Goal: Obtain resource: Obtain resource

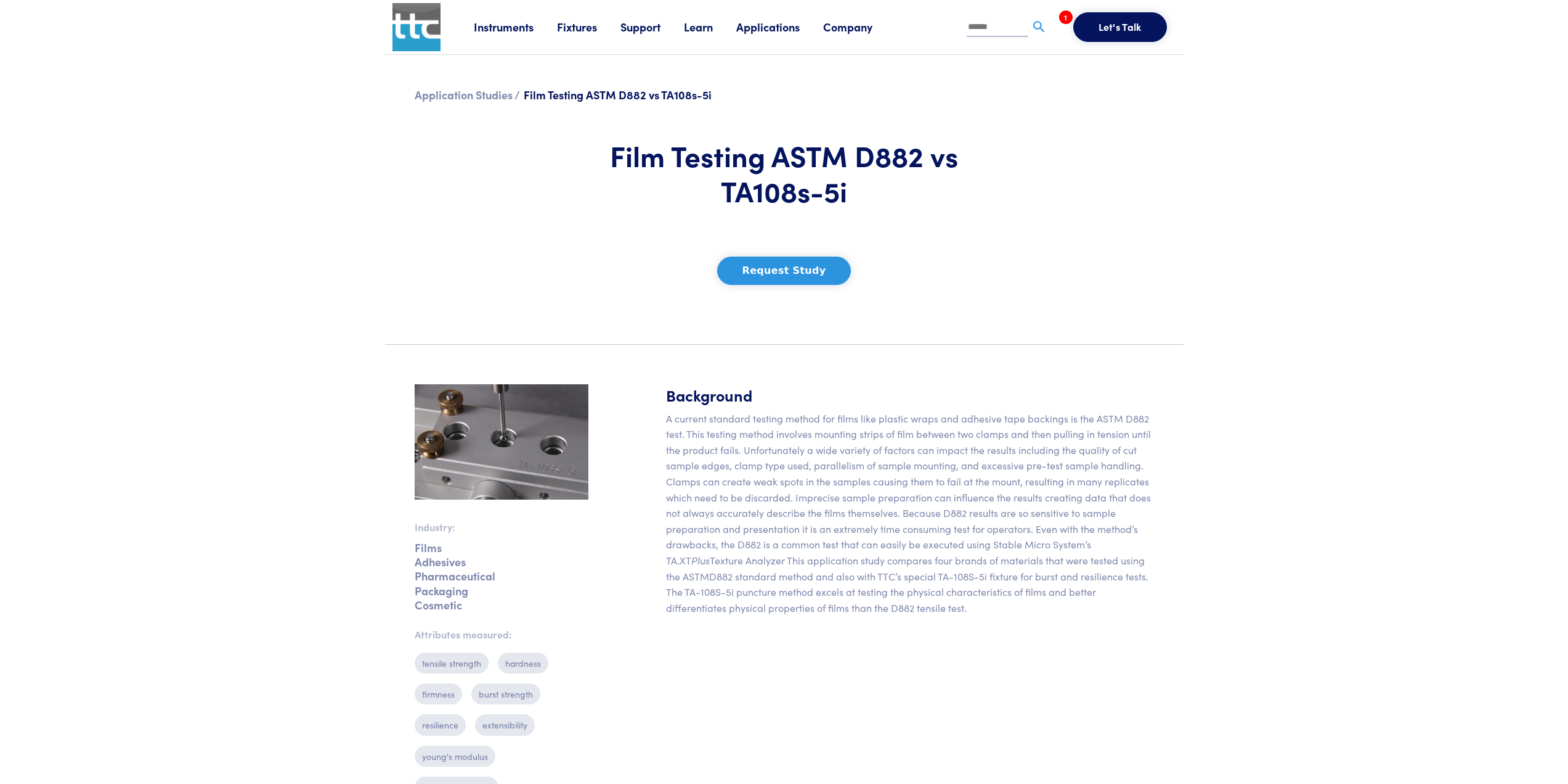
click at [776, 269] on button "Request Study" at bounding box center [784, 270] width 134 height 29
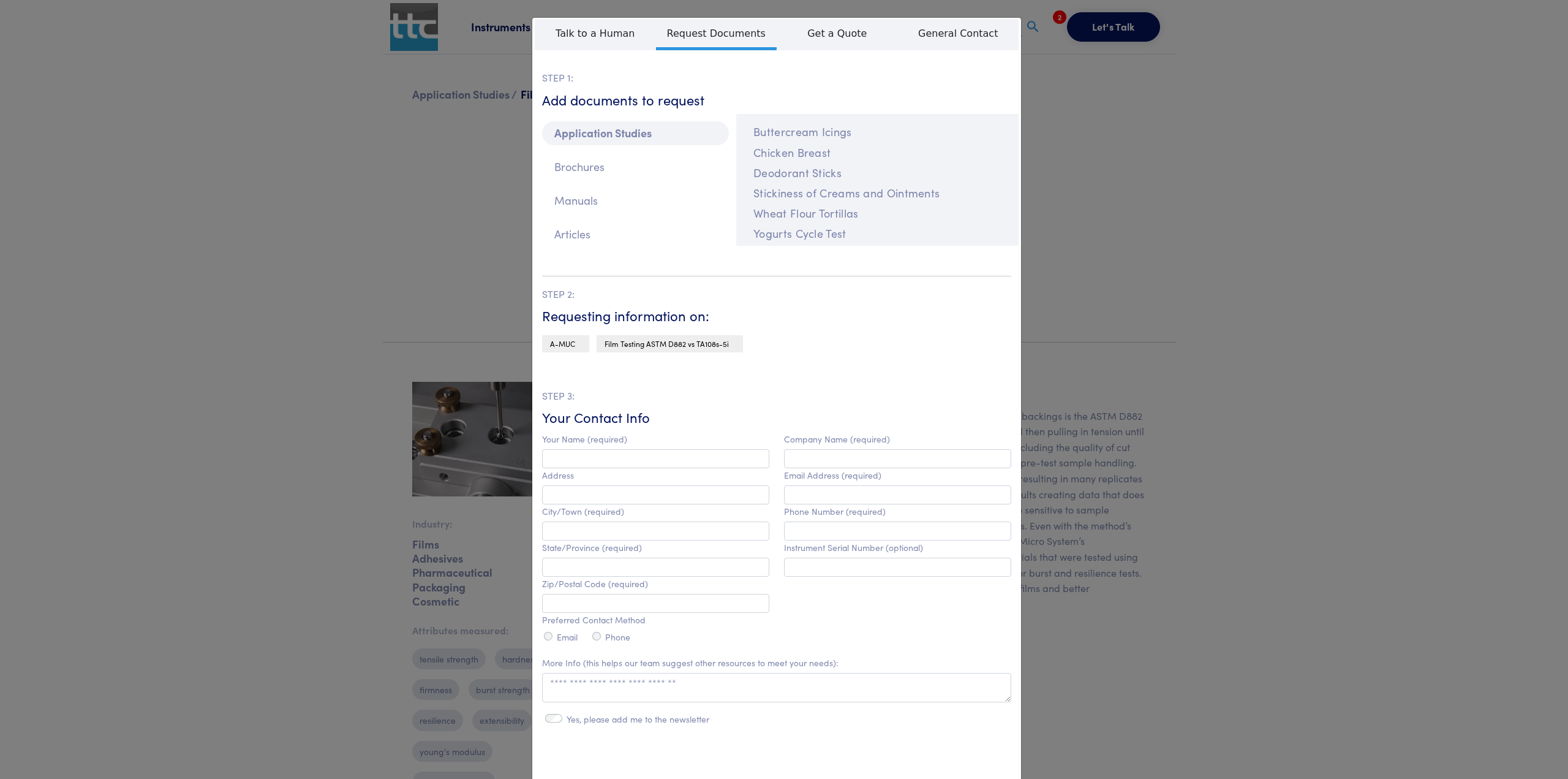
click at [1146, 172] on div "**********" at bounding box center [784, 390] width 1568 height 779
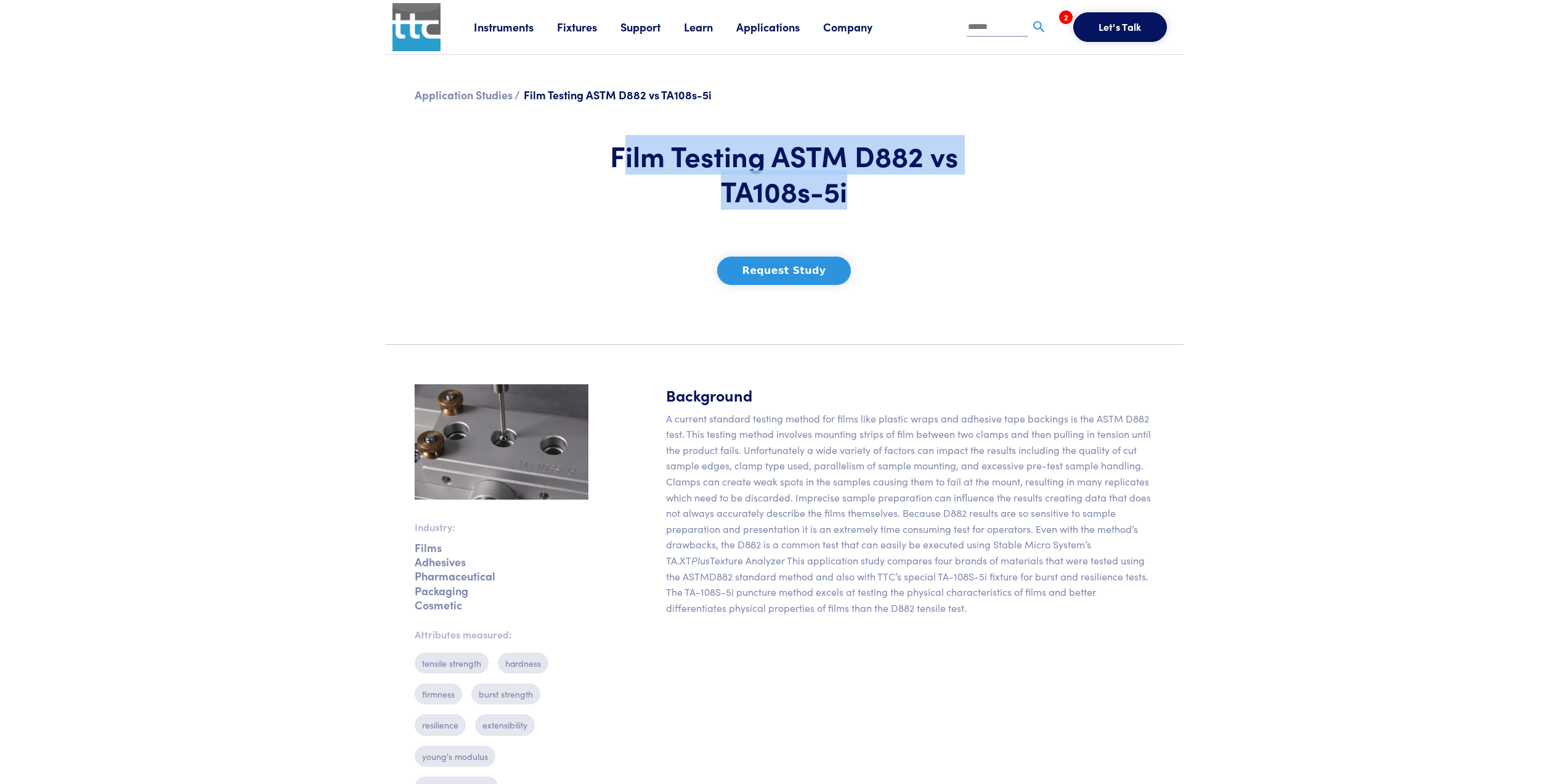
drag, startPoint x: 644, startPoint y: 158, endPoint x: 860, endPoint y: 191, distance: 218.5
click at [866, 191] on h1 "Film Testing ASTM D882 vs TA108s-5i" at bounding box center [784, 173] width 362 height 71
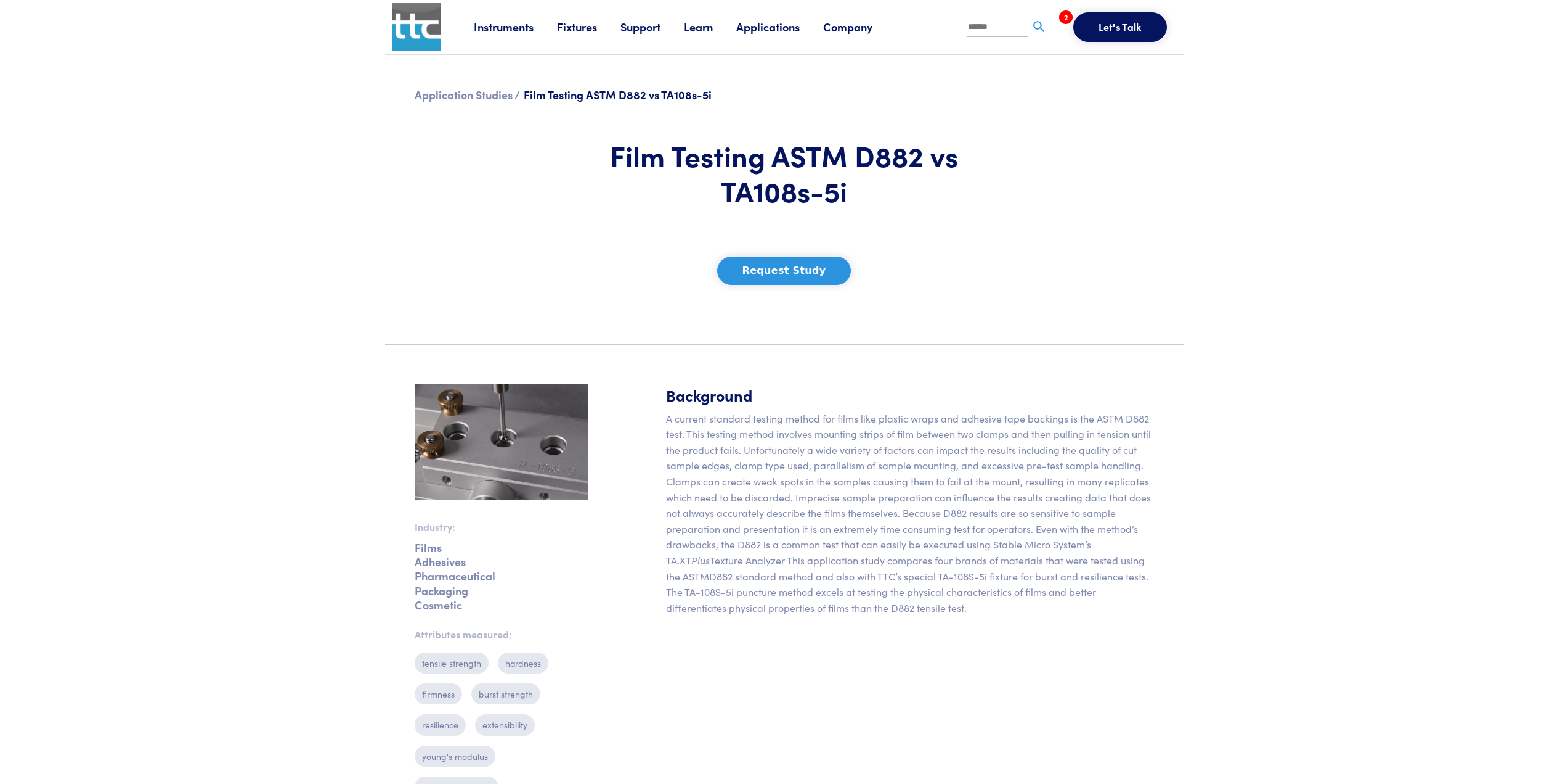
click at [604, 151] on h1 "Film Testing ASTM D882 vs TA108s-5i" at bounding box center [784, 173] width 362 height 71
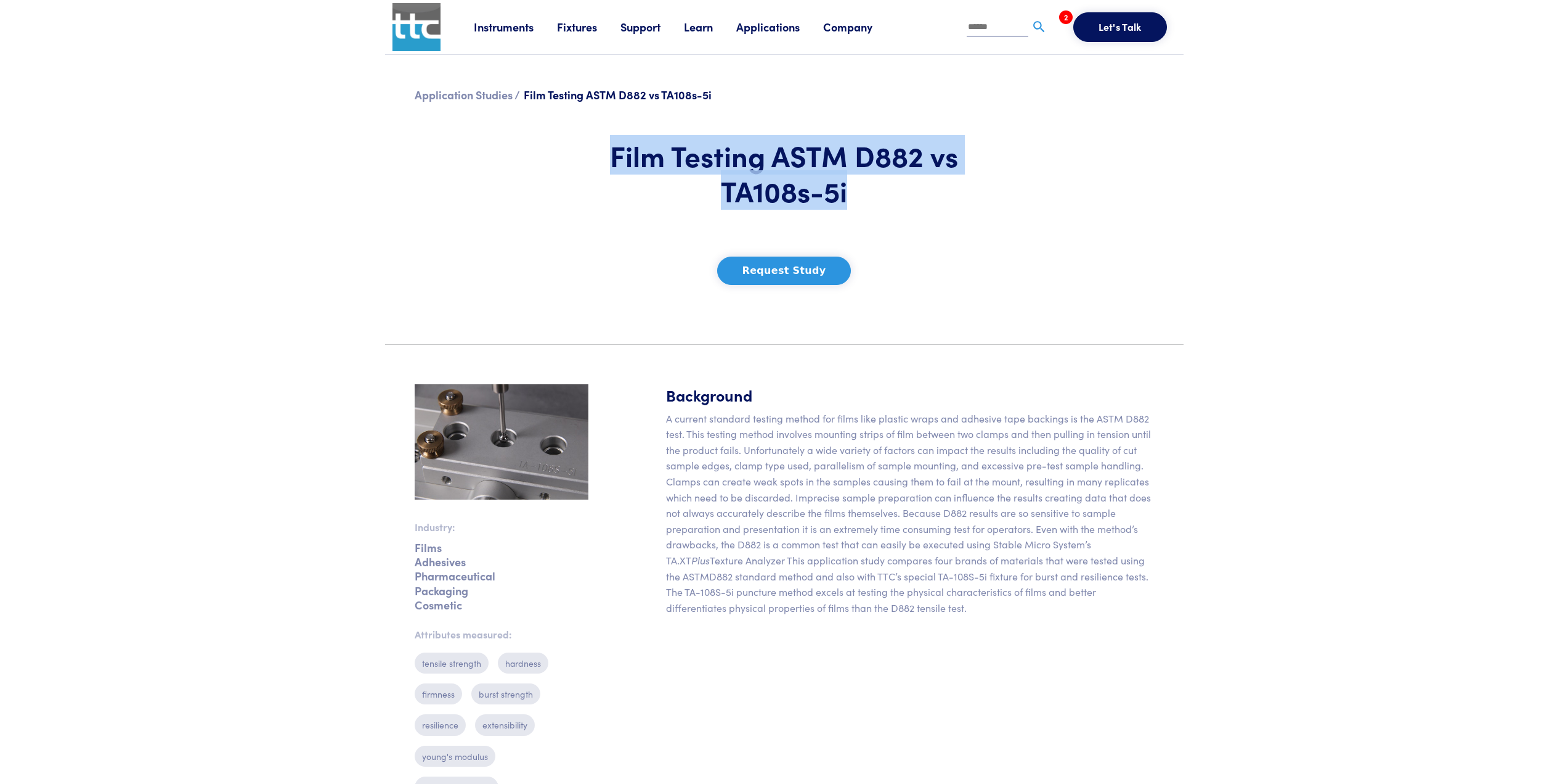
drag, startPoint x: 677, startPoint y: 164, endPoint x: 868, endPoint y: 187, distance: 192.4
click at [869, 187] on h1 "Film Testing ASTM D882 vs TA108s-5i" at bounding box center [784, 173] width 362 height 71
copy h1 "Film Testing ASTM D882 vs TA108s-5i"
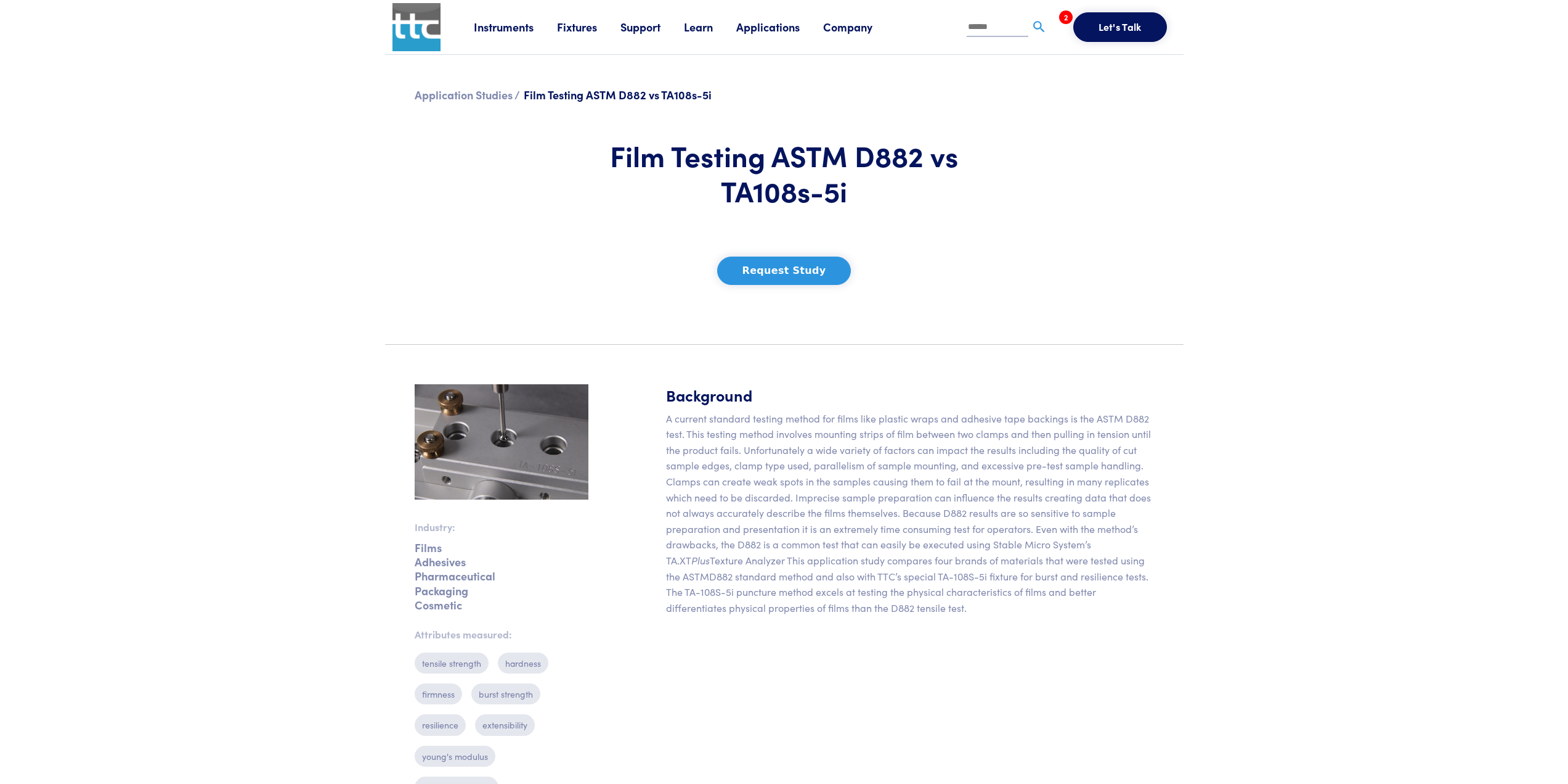
click at [891, 225] on div "Film Testing ASTM D882 vs TA108s-5i Request Study" at bounding box center [784, 206] width 377 height 195
drag, startPoint x: 648, startPoint y: 93, endPoint x: 589, endPoint y: 105, distance: 60.2
click at [589, 105] on div "Application Studies / Film Testing ASTM D882 vs TA108s-5i" at bounding box center [784, 96] width 754 height 25
copy span "ASTM D882"
